Goal: Task Accomplishment & Management: Use online tool/utility

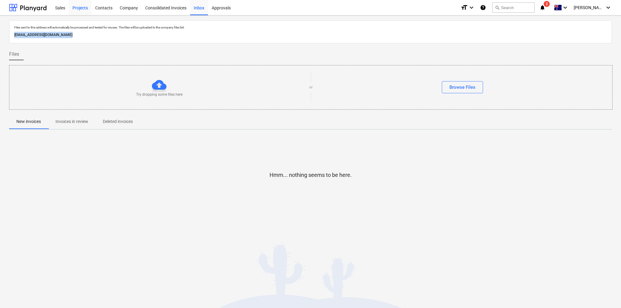
click at [84, 9] on div "Projects" at bounding box center [80, 7] width 23 height 15
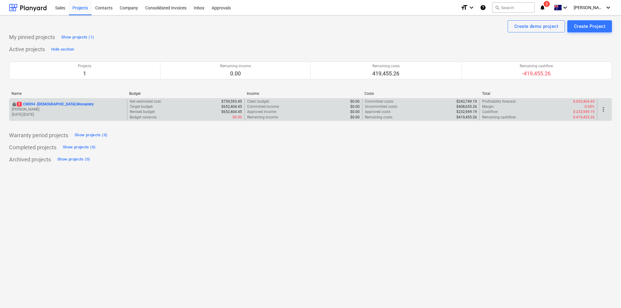
click at [53, 104] on p "2 CM094 - [GEOGRAPHIC_DATA]" at bounding box center [55, 104] width 77 height 5
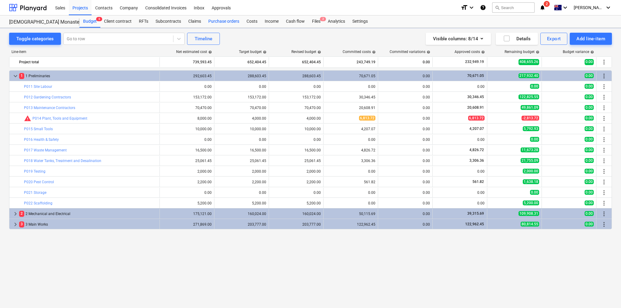
click at [230, 20] on div "Purchase orders" at bounding box center [224, 21] width 38 height 12
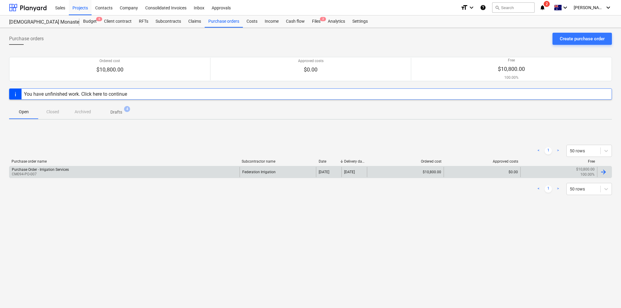
click at [382, 175] on div "$10,800.00" at bounding box center [405, 172] width 77 height 10
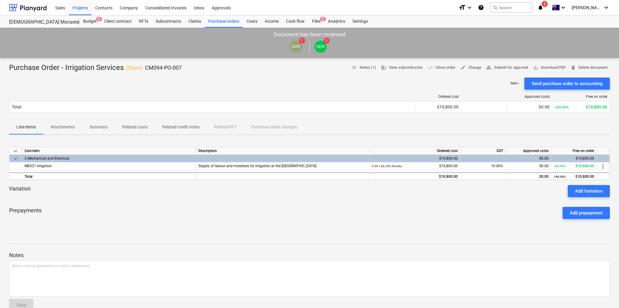
click at [597, 96] on div "Free on order" at bounding box center [580, 97] width 53 height 4
click at [596, 97] on div "Free on order" at bounding box center [580, 97] width 53 height 4
click at [600, 96] on div "Free on order" at bounding box center [580, 97] width 53 height 4
click at [604, 165] on span "more_vert" at bounding box center [602, 166] width 7 height 7
click at [578, 137] on div at bounding box center [310, 154] width 621 height 308
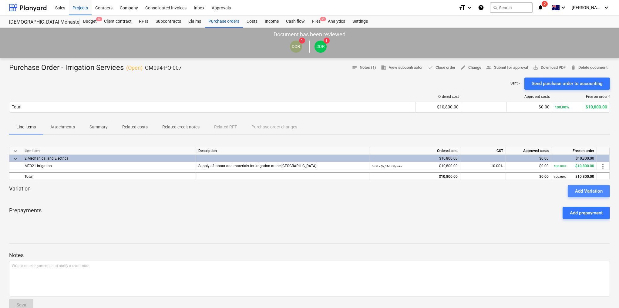
click at [596, 192] on div "Add Variation" at bounding box center [589, 191] width 28 height 8
type textarea "x"
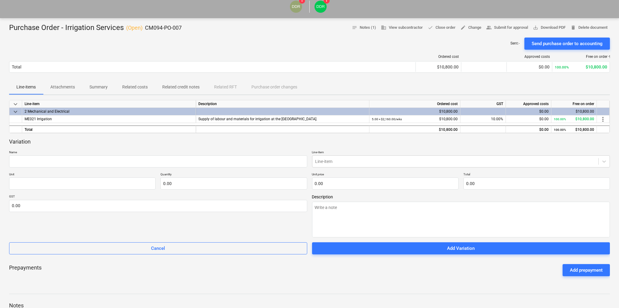
scroll to position [97, 0]
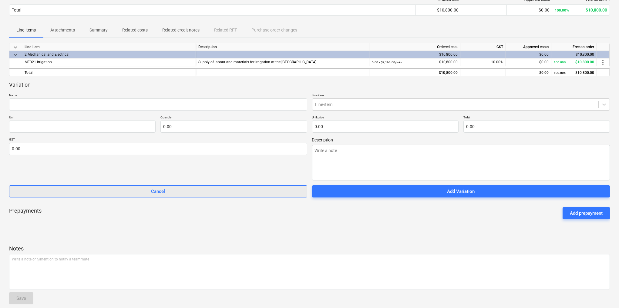
click at [159, 189] on div "Cancel" at bounding box center [158, 192] width 14 height 8
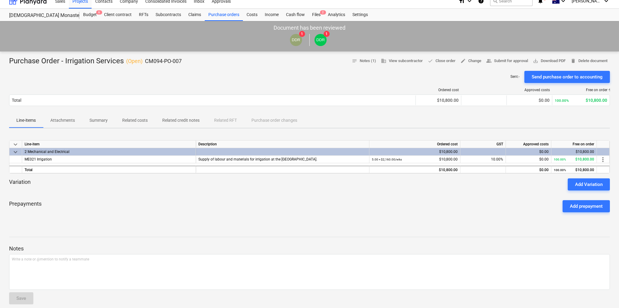
scroll to position [0, 0]
